Goal: Task Accomplishment & Management: Manage account settings

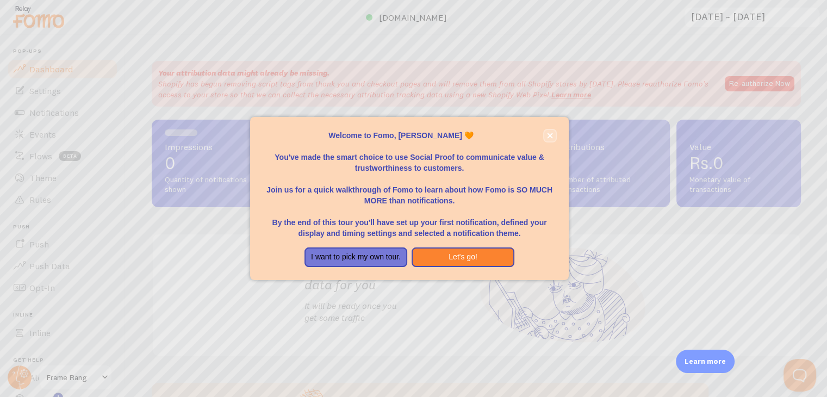
click at [551, 141] on button "close," at bounding box center [549, 135] width 11 height 11
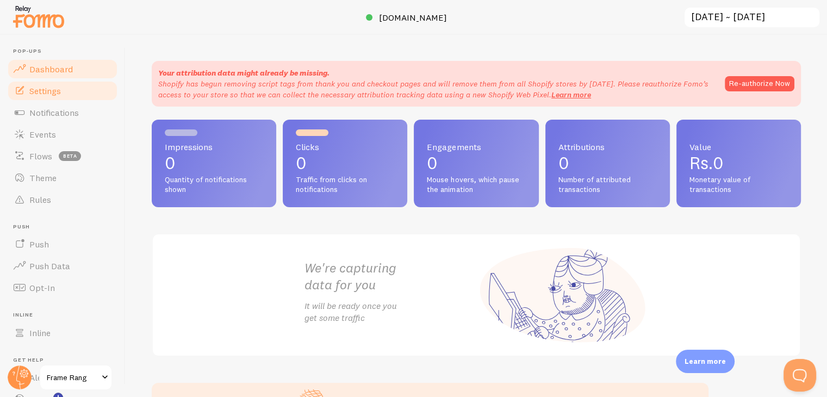
click at [43, 92] on span "Settings" at bounding box center [45, 90] width 32 height 11
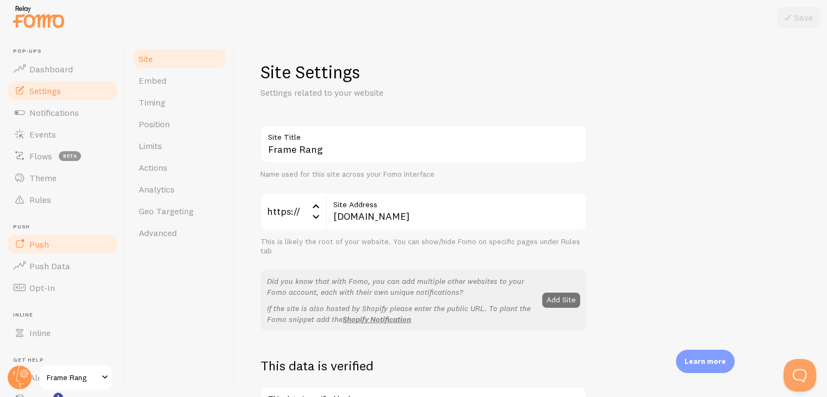
click at [56, 245] on link "Push" at bounding box center [63, 244] width 112 height 22
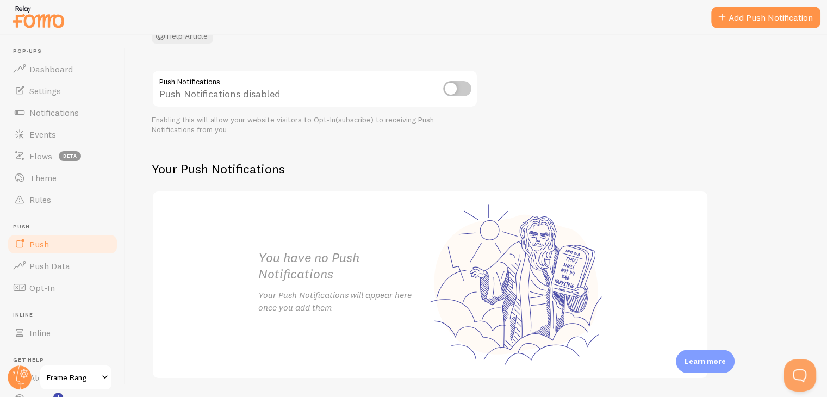
scroll to position [104, 0]
click at [35, 265] on span "Push Data" at bounding box center [49, 265] width 41 height 11
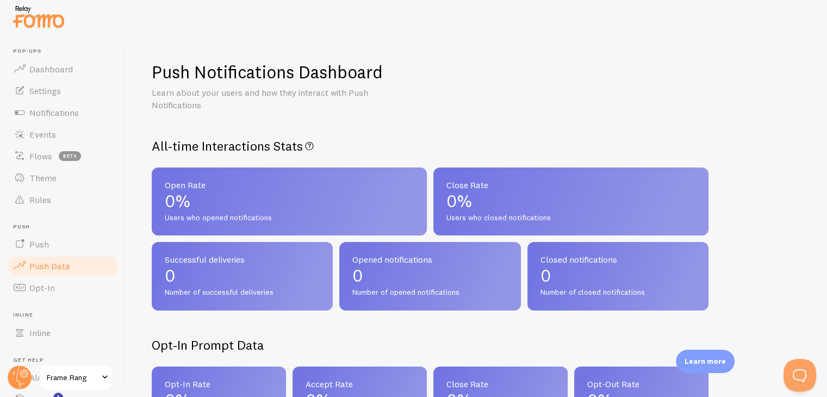
click at [30, 298] on ul "Pop-ups Dashboard Settings Notifications Events Flows beta Theme Rules [GEOGRAP…" at bounding box center [63, 240] width 112 height 384
click at [34, 292] on span "Opt-In" at bounding box center [42, 287] width 26 height 11
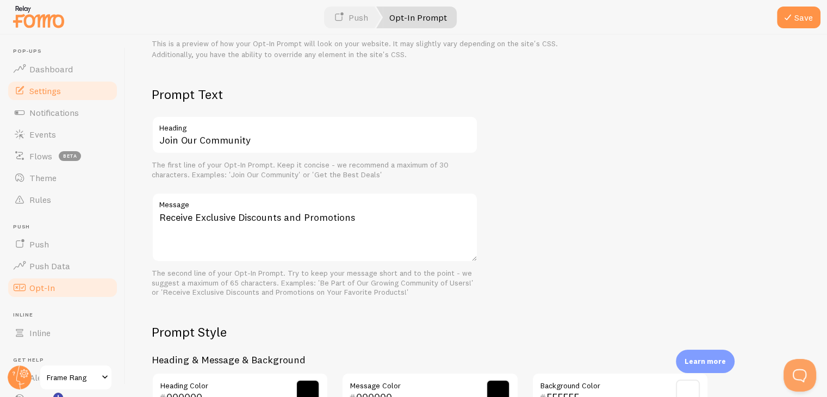
click at [50, 83] on link "Settings" at bounding box center [63, 91] width 112 height 22
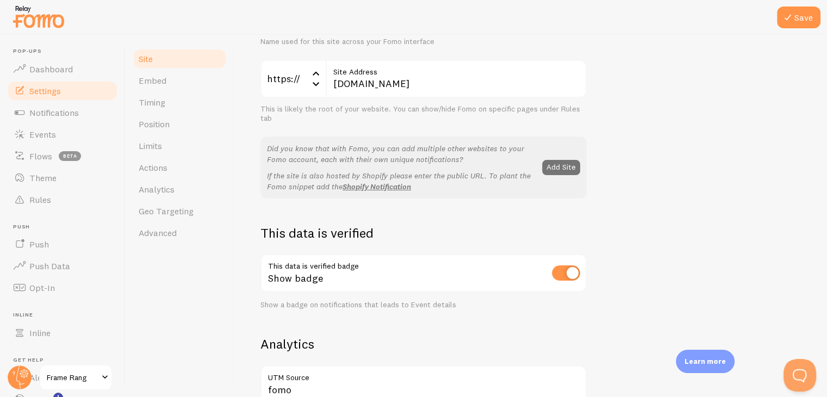
scroll to position [190, 0]
